Goal: Transaction & Acquisition: Purchase product/service

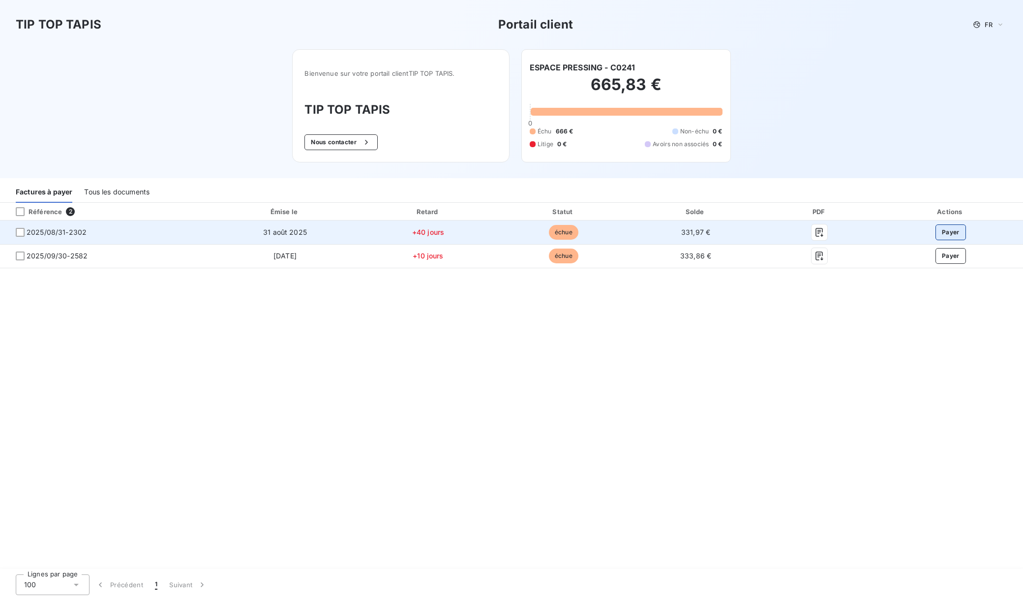
click at [949, 230] on button "Payer" at bounding box center [951, 232] width 30 height 16
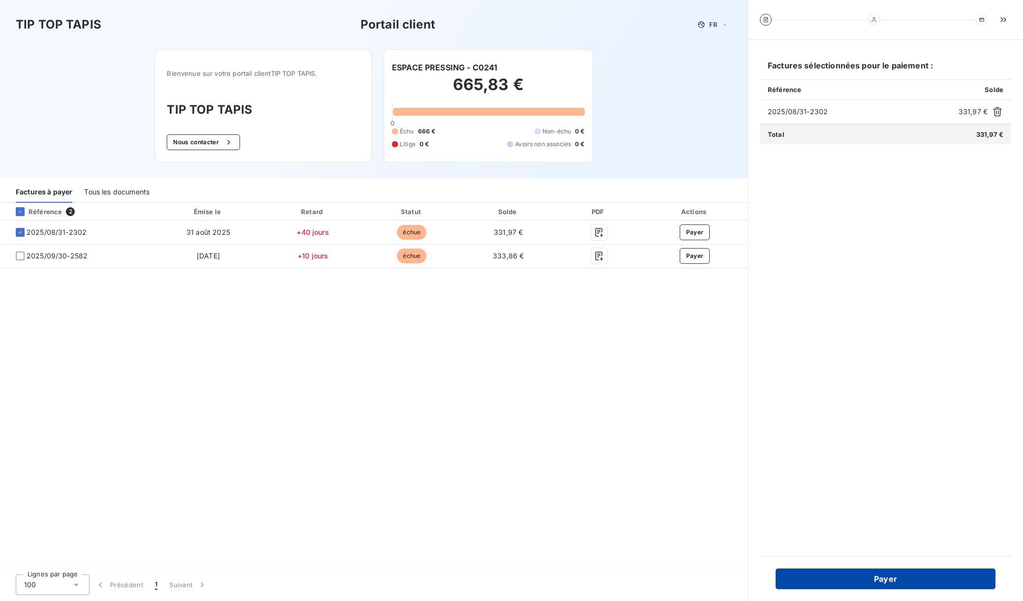
click at [894, 575] on button "Payer" at bounding box center [886, 578] width 220 height 21
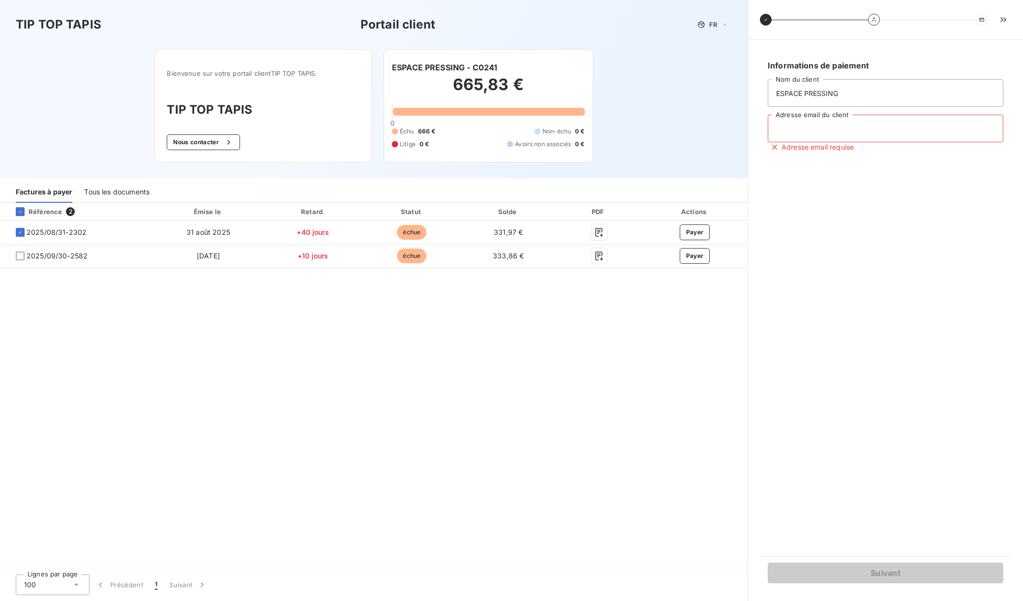
click at [791, 130] on input "Adresse email du client" at bounding box center [886, 129] width 236 height 28
type input "farayot@hotmail.fr"
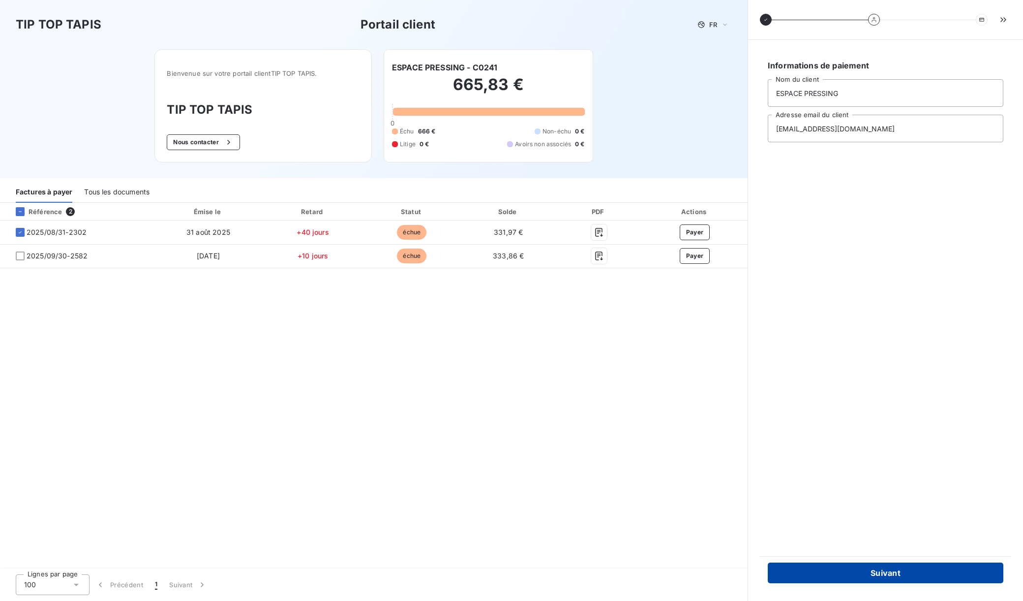
click at [886, 571] on button "Suivant" at bounding box center [886, 572] width 236 height 21
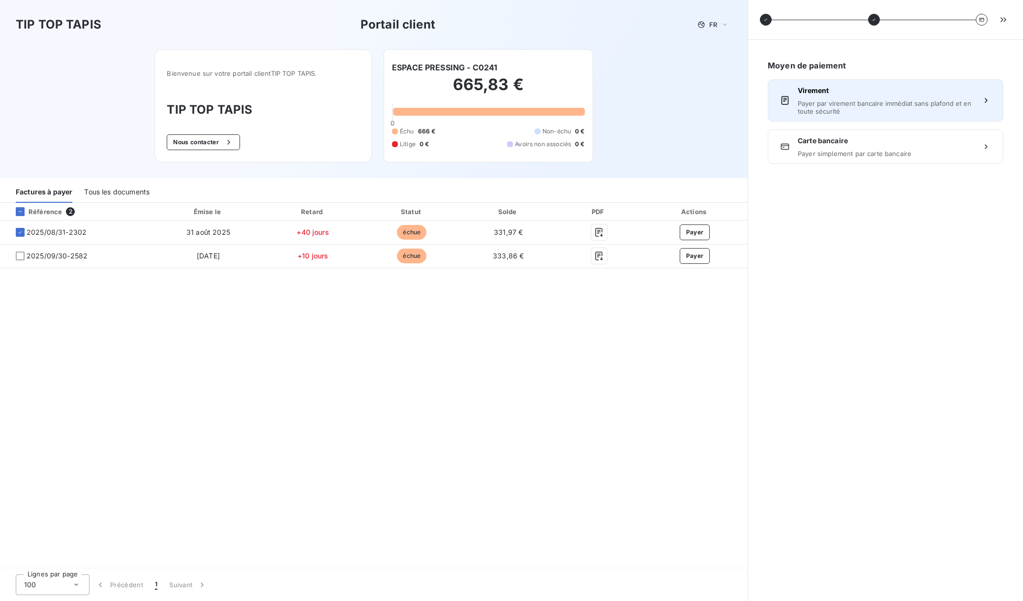
click at [841, 107] on span "Payer par virement bancaire immédiat sans plafond et en toute sécurité" at bounding box center [886, 107] width 176 height 16
